Goal: Information Seeking & Learning: Learn about a topic

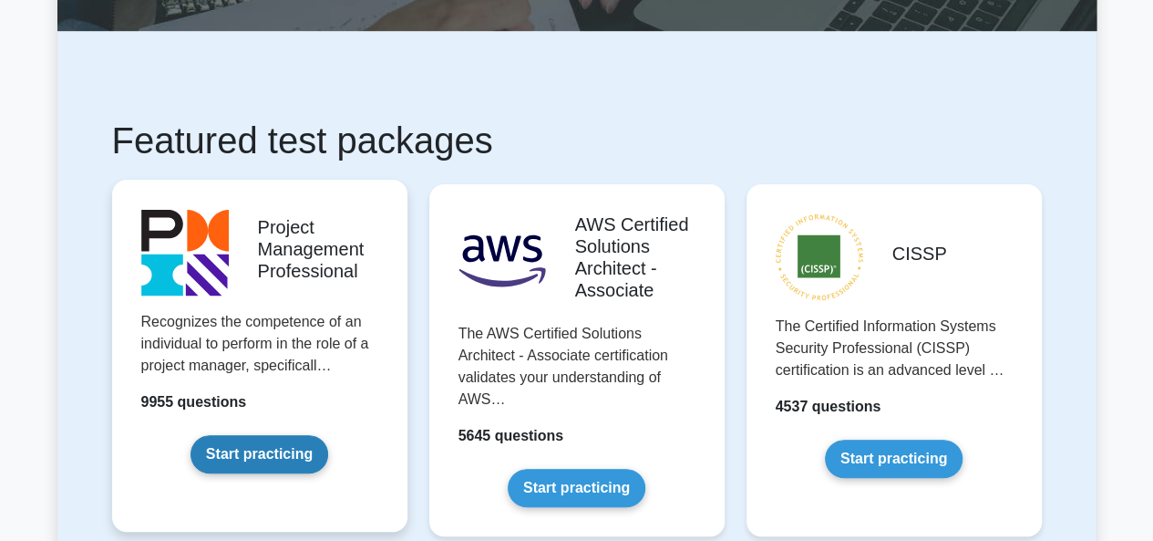
scroll to position [248, 0]
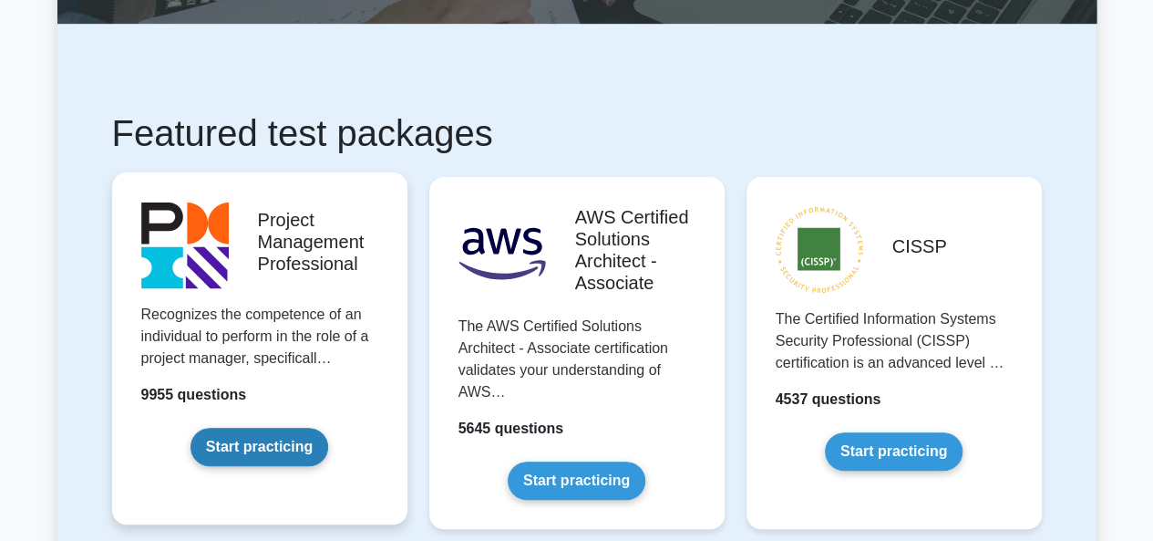
click at [191, 428] on link "Start practicing" at bounding box center [260, 447] width 138 height 38
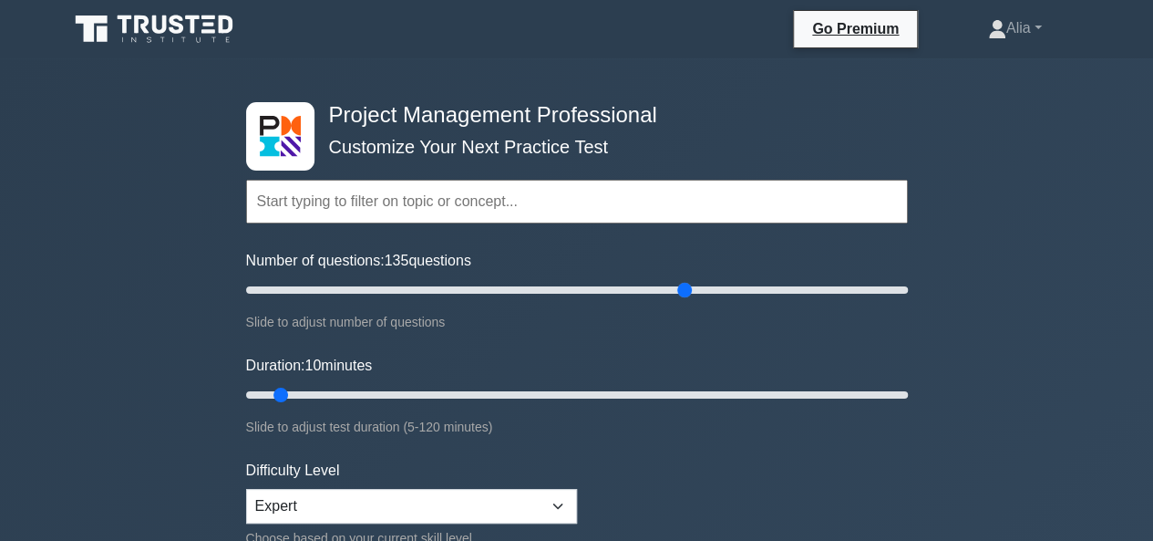
drag, startPoint x: 266, startPoint y: 293, endPoint x: 692, endPoint y: 329, distance: 427.3
click at [692, 301] on input "Number of questions: 135 questions" at bounding box center [577, 290] width 662 height 22
drag, startPoint x: 686, startPoint y: 293, endPoint x: 915, endPoint y: 306, distance: 229.2
click at [908, 301] on input "Number of questions: 190 questions" at bounding box center [577, 290] width 662 height 22
drag, startPoint x: 902, startPoint y: 289, endPoint x: 835, endPoint y: 289, distance: 67.5
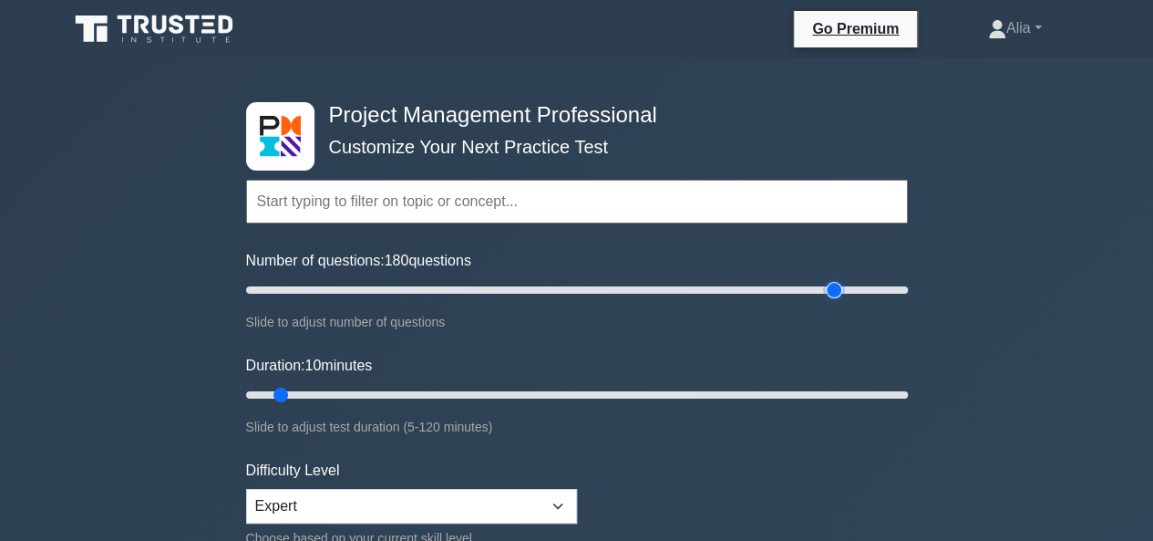
type input "180"
click at [835, 289] on input "Number of questions: 180 questions" at bounding box center [577, 290] width 662 height 22
drag, startPoint x: 282, startPoint y: 389, endPoint x: 821, endPoint y: 419, distance: 540.5
click at [821, 406] on input "Duration: 100 minutes" at bounding box center [577, 395] width 662 height 22
drag, startPoint x: 818, startPoint y: 396, endPoint x: 945, endPoint y: 386, distance: 128.0
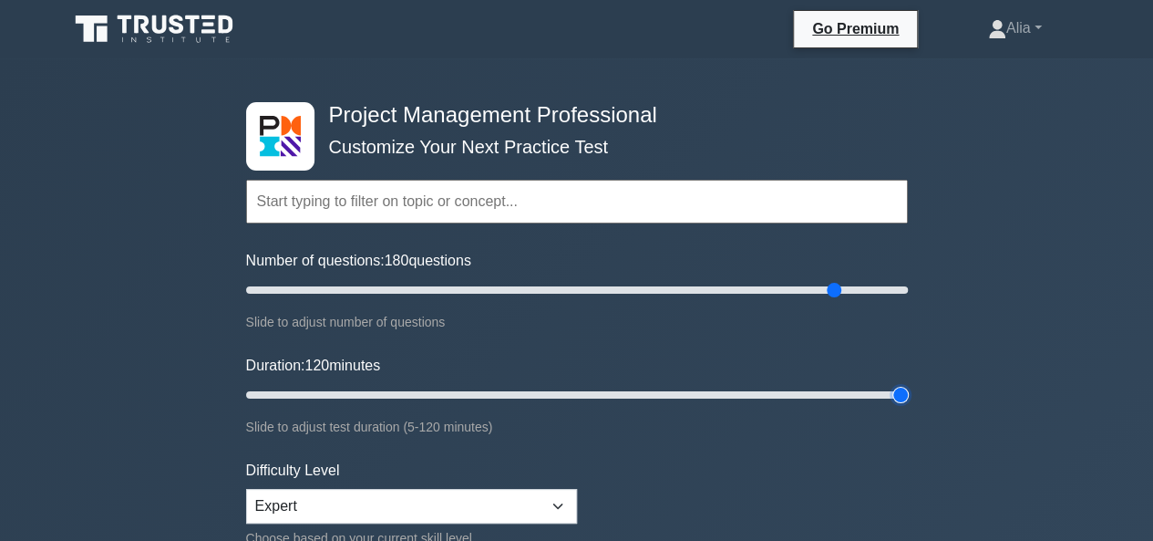
type input "120"
click at [908, 386] on input "Duration: 120 minutes" at bounding box center [577, 395] width 662 height 22
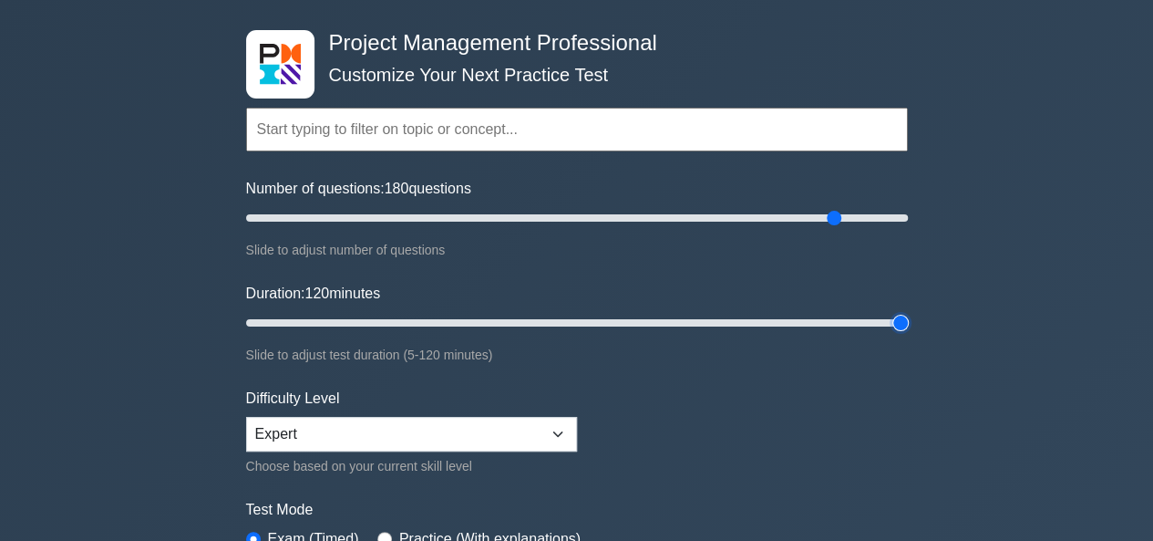
scroll to position [82, 0]
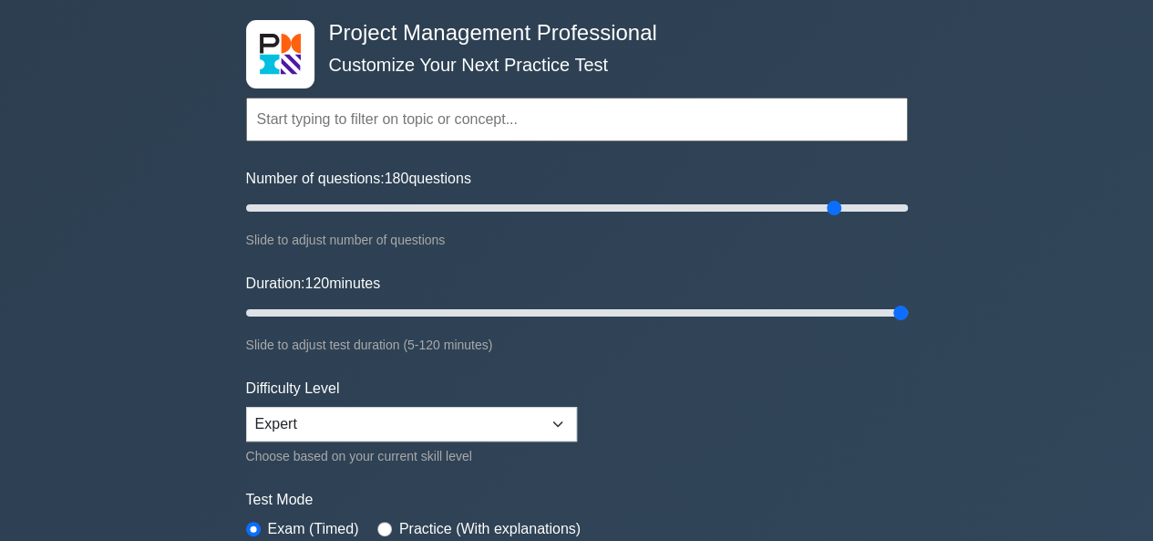
click at [656, 393] on form "Topics Scope Management Time Management Cost Management Quality Management Risk…" at bounding box center [577, 323] width 662 height 563
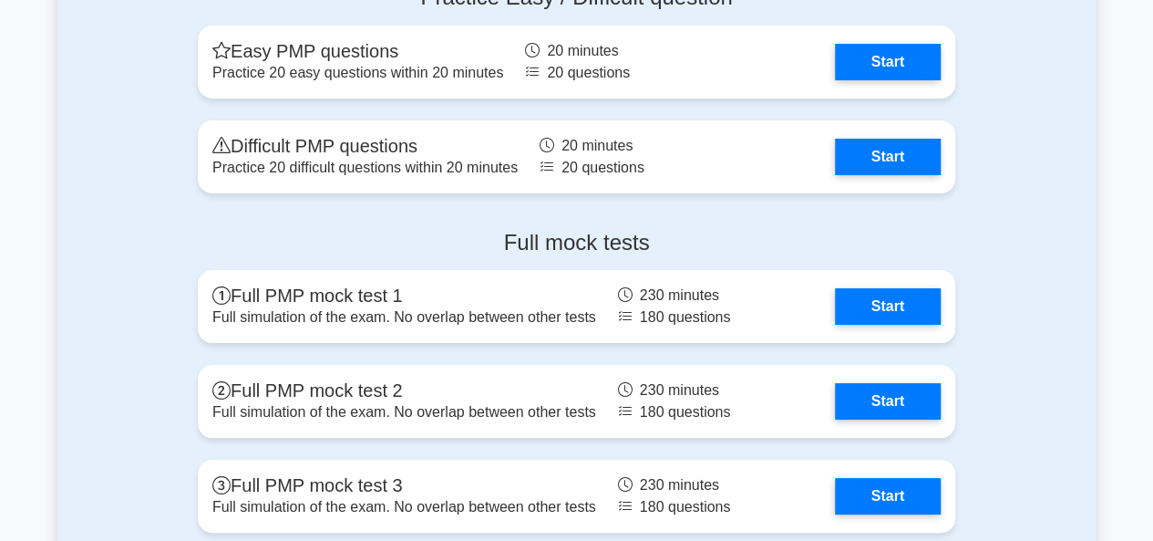
scroll to position [6876, 0]
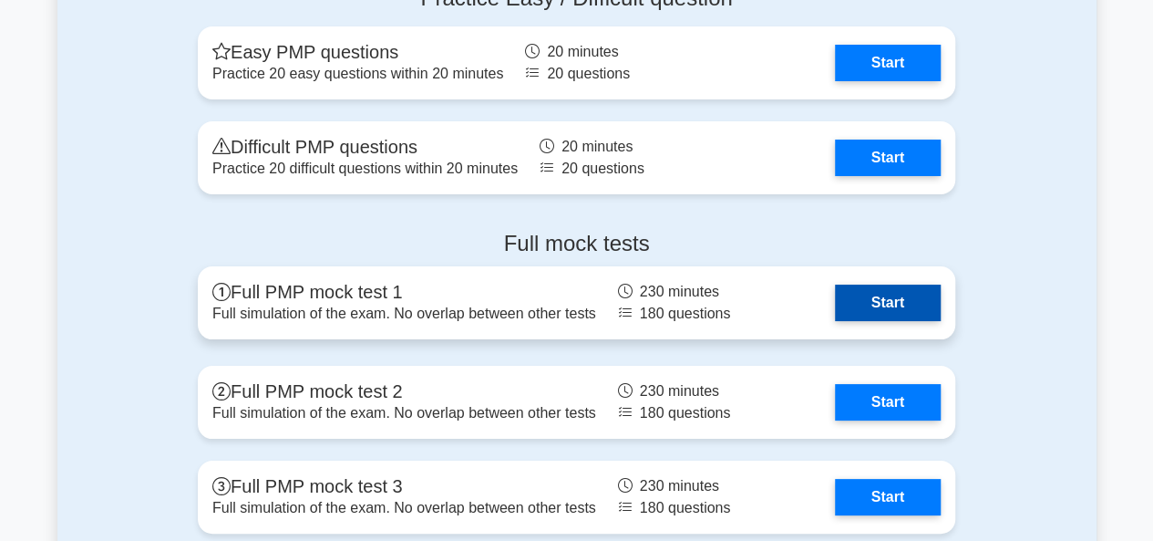
click at [835, 309] on link "Start" at bounding box center [888, 302] width 106 height 36
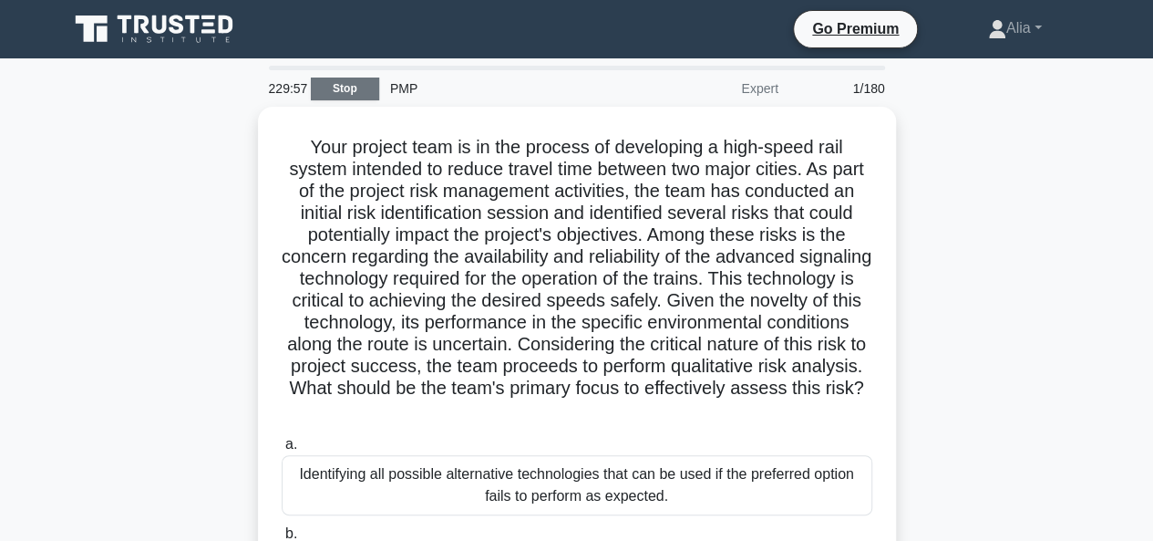
click at [337, 88] on link "Stop" at bounding box center [345, 88] width 68 height 23
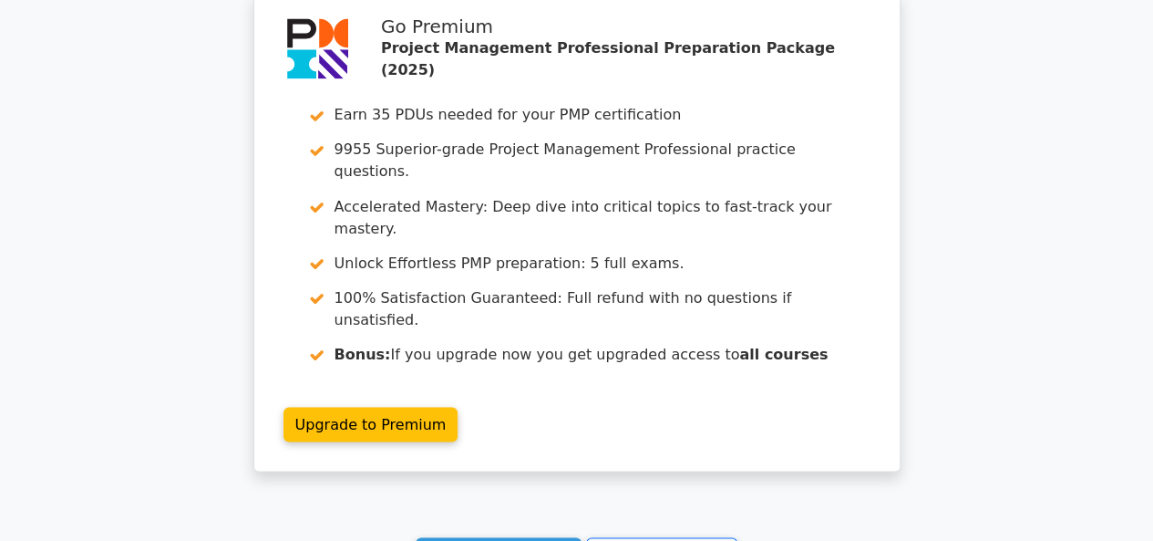
scroll to position [1548, 0]
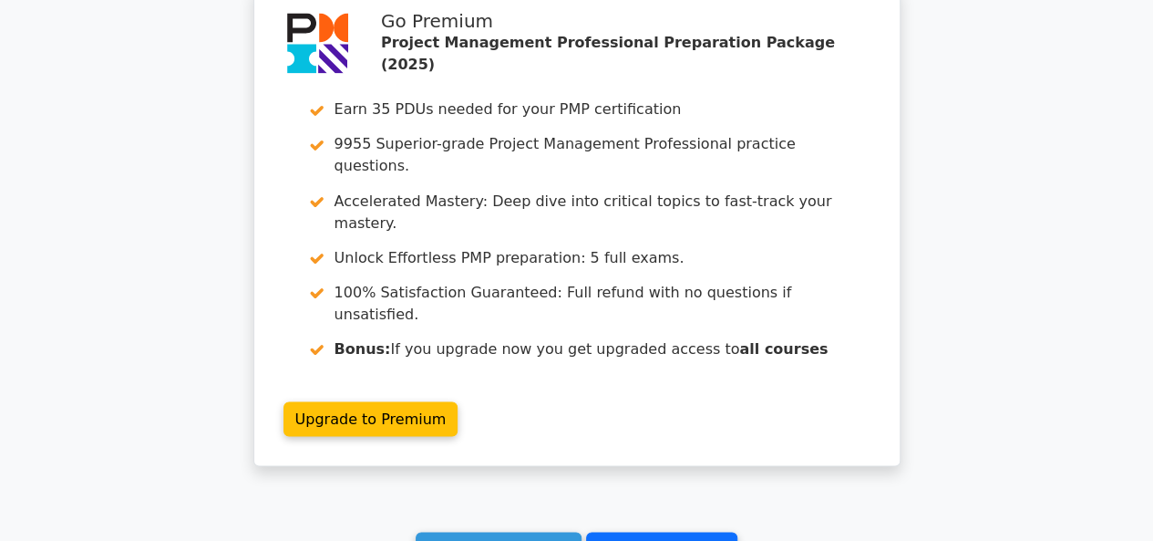
click at [650, 531] on link "Go to your profile" at bounding box center [661, 548] width 151 height 35
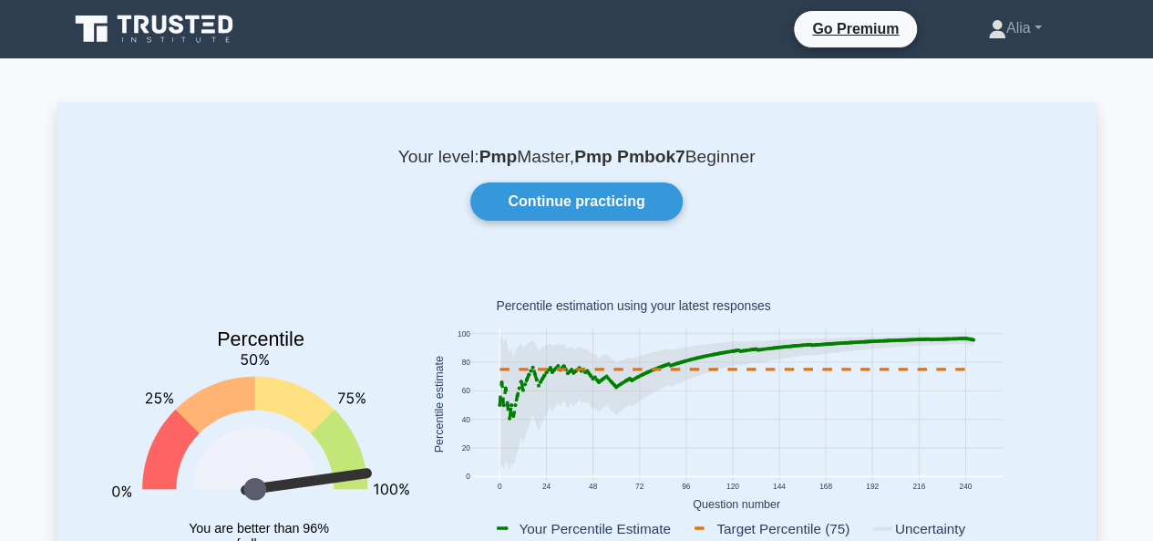
click at [148, 17] on icon at bounding box center [155, 29] width 175 height 35
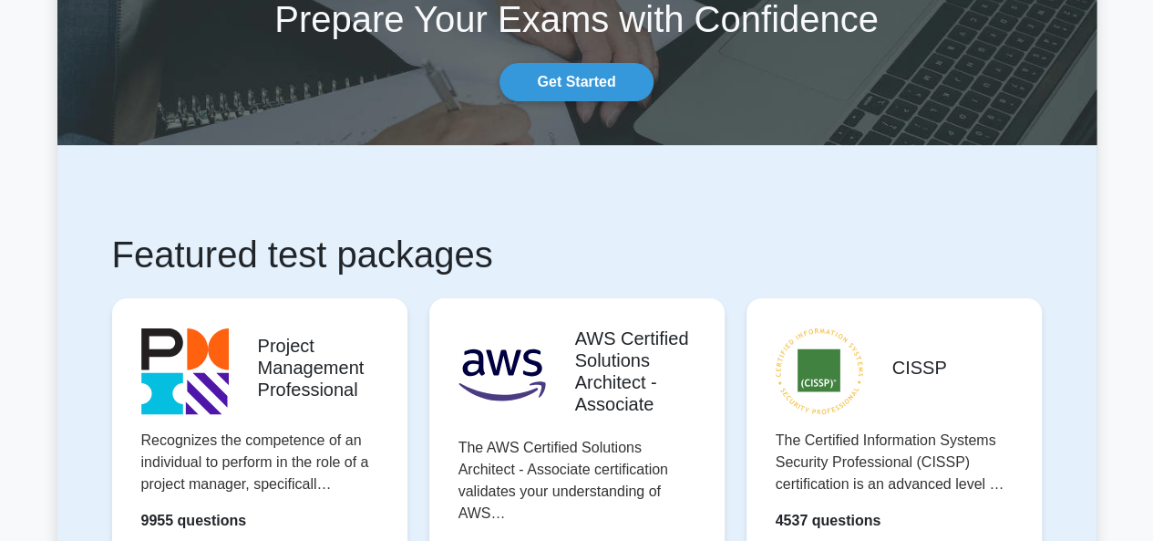
scroll to position [333, 0]
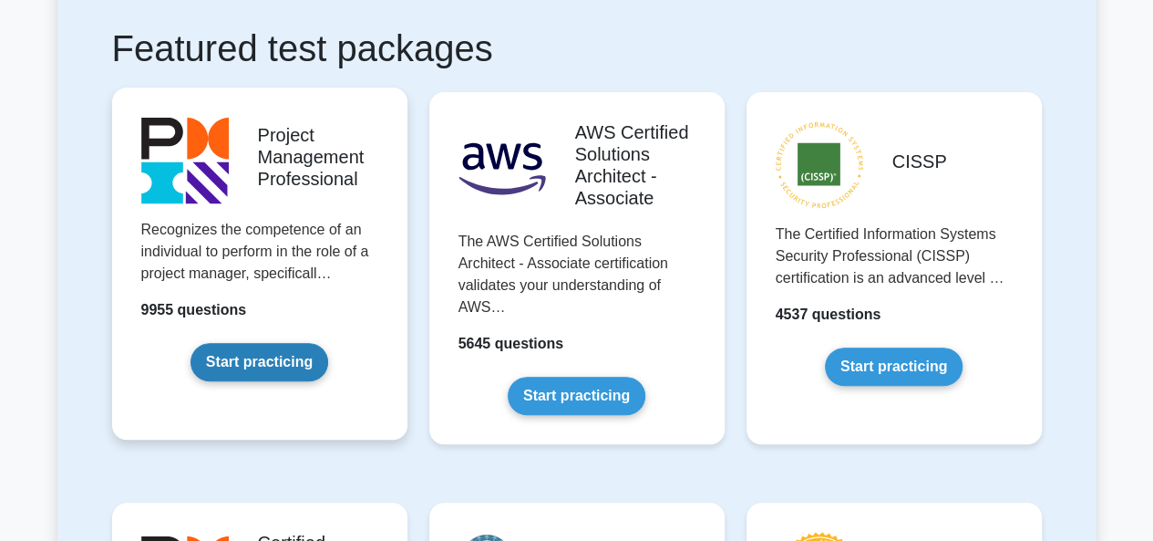
click at [208, 343] on link "Start practicing" at bounding box center [260, 362] width 138 height 38
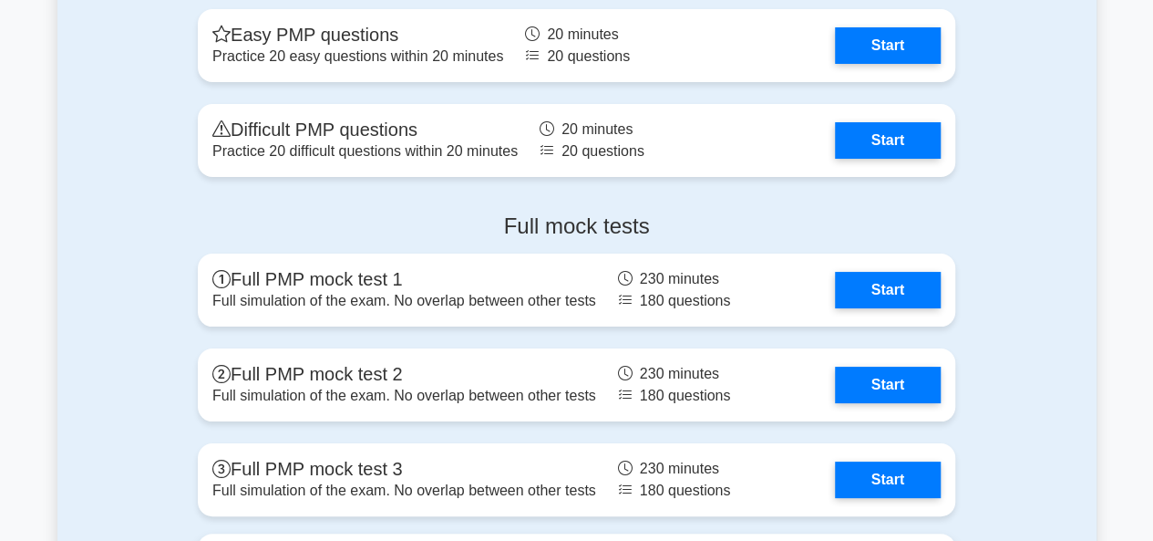
scroll to position [6893, 0]
